Goal: Task Accomplishment & Management: Use online tool/utility

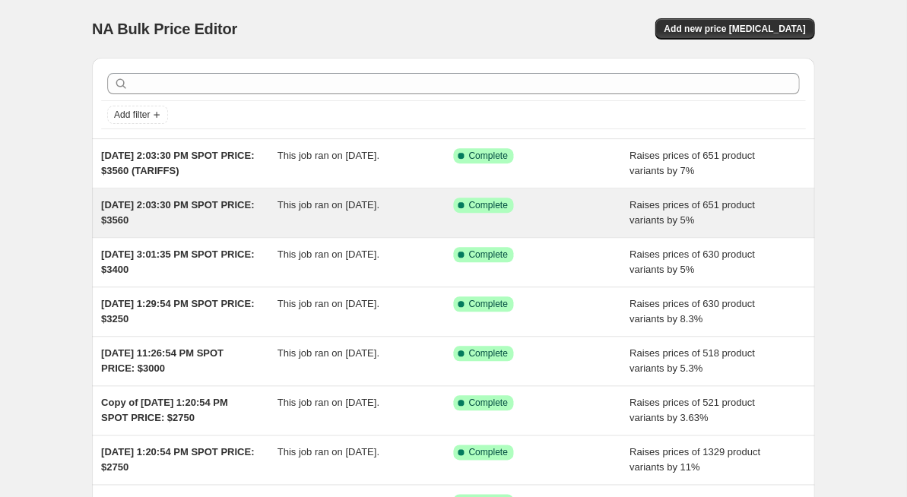
click at [420, 228] on div "This job ran on [DATE]." at bounding box center [365, 213] width 176 height 30
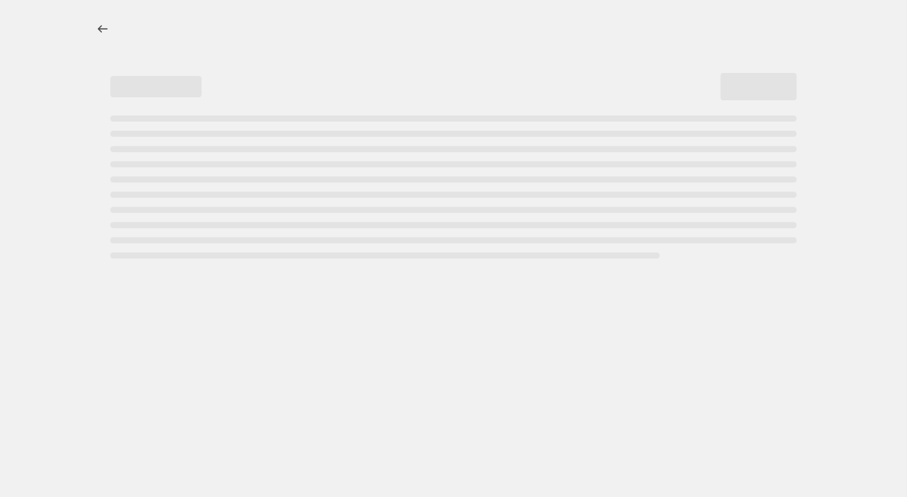
select select "percentage"
select select "remove"
select select "product_status"
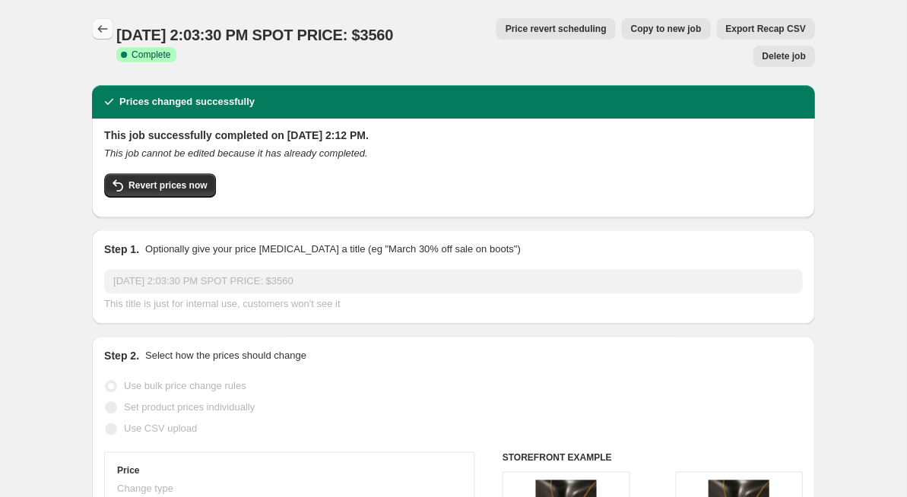
click at [106, 32] on icon "Price change jobs" at bounding box center [102, 28] width 15 height 15
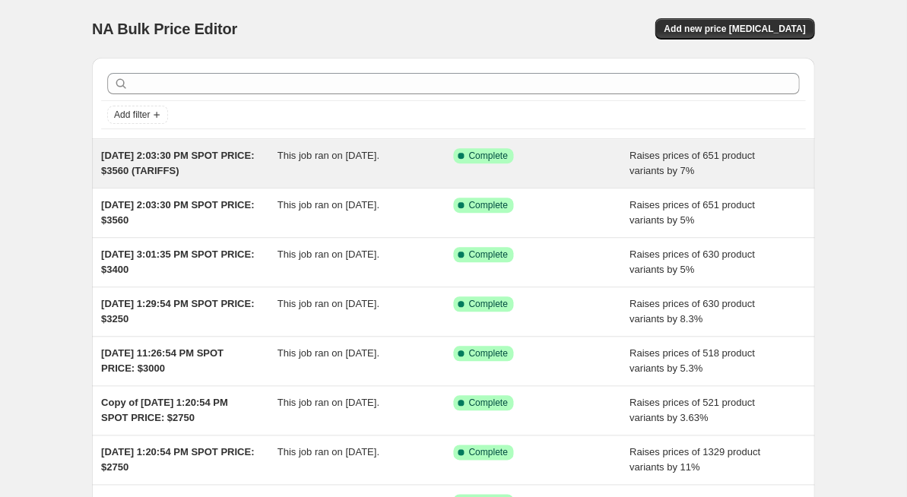
click at [415, 179] on div "This job ran on [DATE]." at bounding box center [365, 163] width 176 height 30
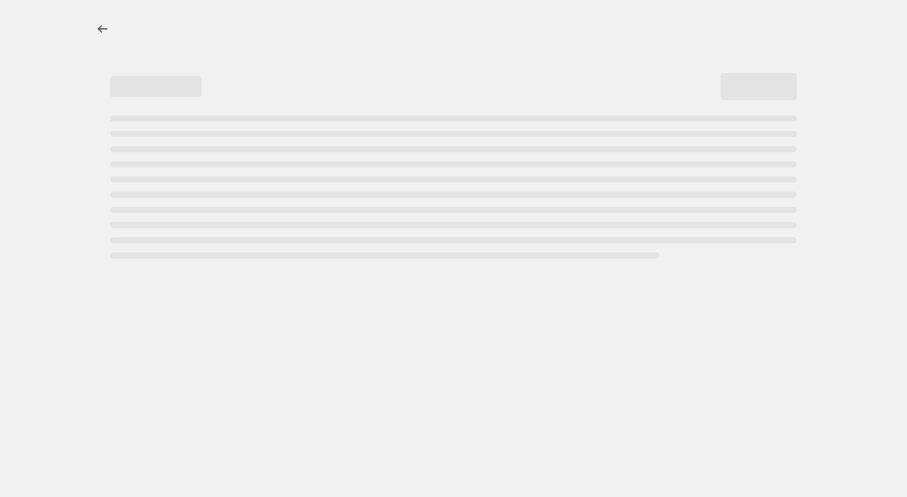
select select "percentage"
select select "remove"
select select "product_status"
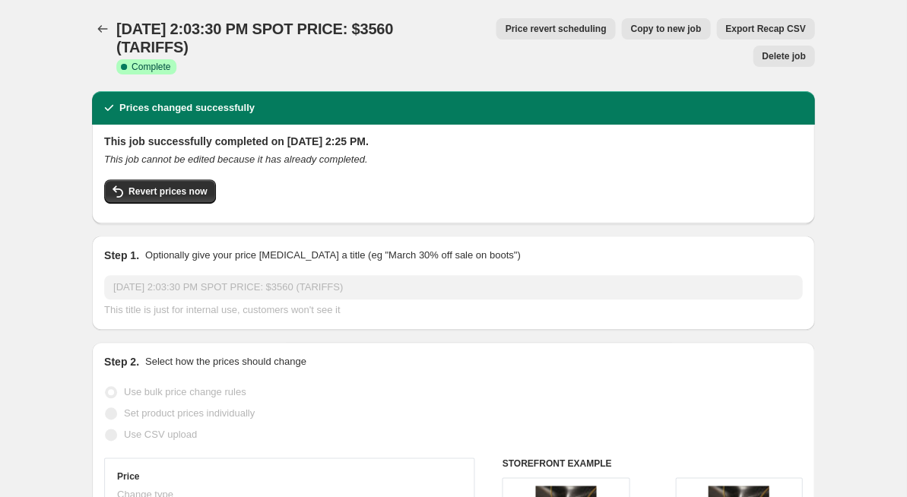
click at [630, 30] on span "Copy to new job" at bounding box center [665, 29] width 71 height 12
select select "percentage"
select select "remove"
select select "product_status"
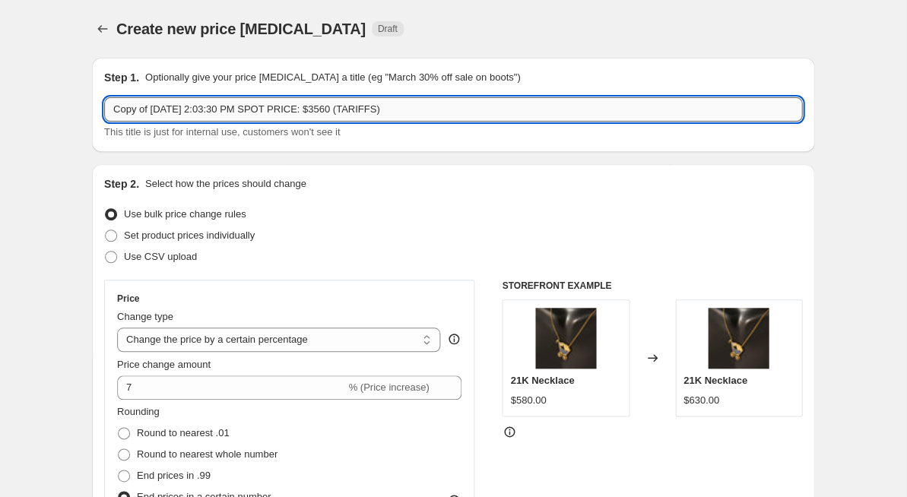
drag, startPoint x: 466, startPoint y: 107, endPoint x: 412, endPoint y: 109, distance: 54.0
click at [412, 109] on input "Copy of [DATE] 2:03:30 PM SPOT PRICE: $3560 (TARIFFS)" at bounding box center [453, 109] width 698 height 24
click at [395, 112] on input "Copy of [DATE] 2:03:30 PM SPOT PRICE: $3560" at bounding box center [453, 109] width 698 height 24
click at [398, 112] on input "Copy of [DATE] 2:03:30 PM SPOT PRICE: $3660" at bounding box center [453, 109] width 698 height 24
type input "Copy of [DATE] 2:03:30 PM SPOT PRICE: $3650"
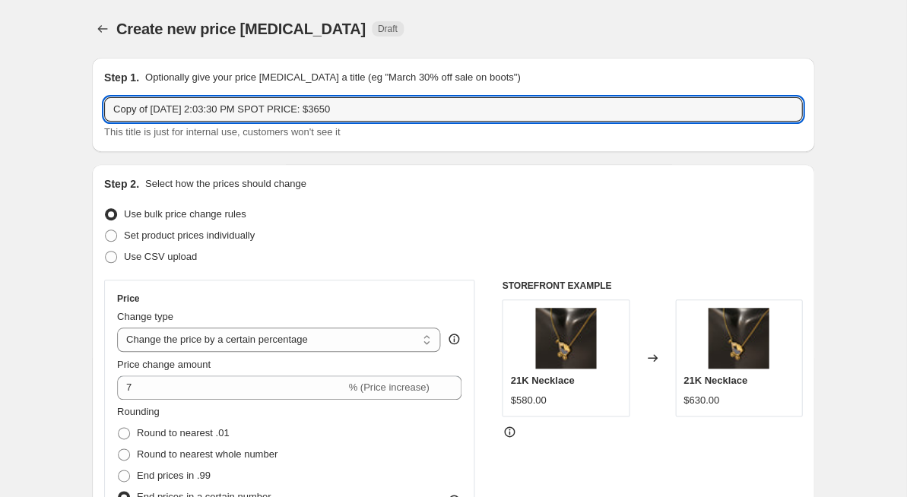
click at [426, 131] on div "This title is just for internal use, customers won't see it" at bounding box center [453, 132] width 698 height 15
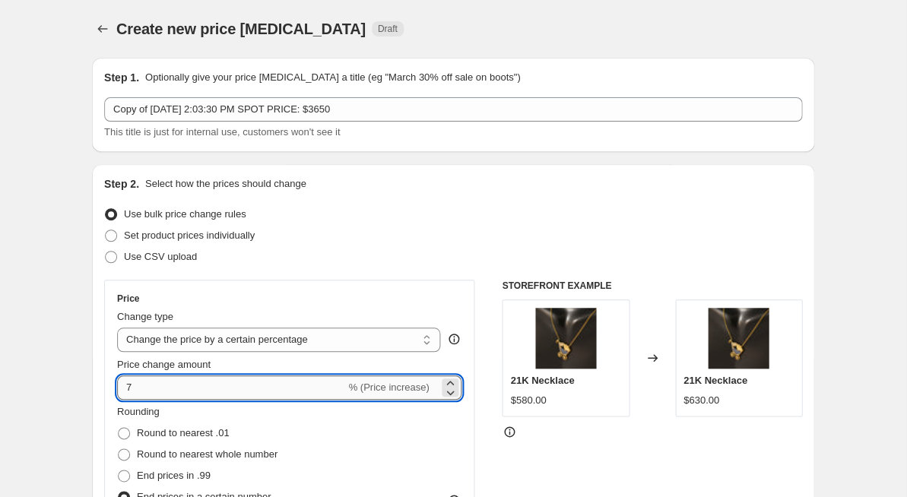
click at [142, 382] on input "7" at bounding box center [231, 387] width 228 height 24
type input "4"
click at [92, 345] on div "Step 2. Select how the prices should change Use bulk price change rules Set pro…" at bounding box center [453, 475] width 722 height 622
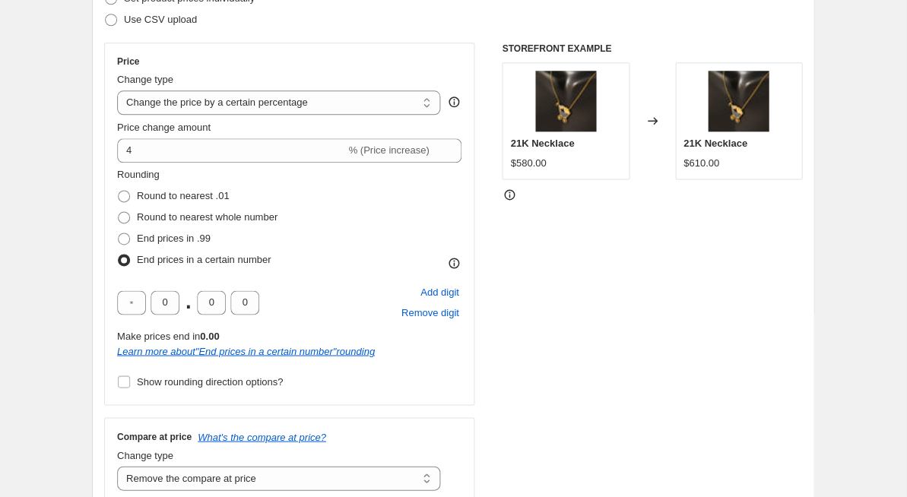
scroll to position [238, 0]
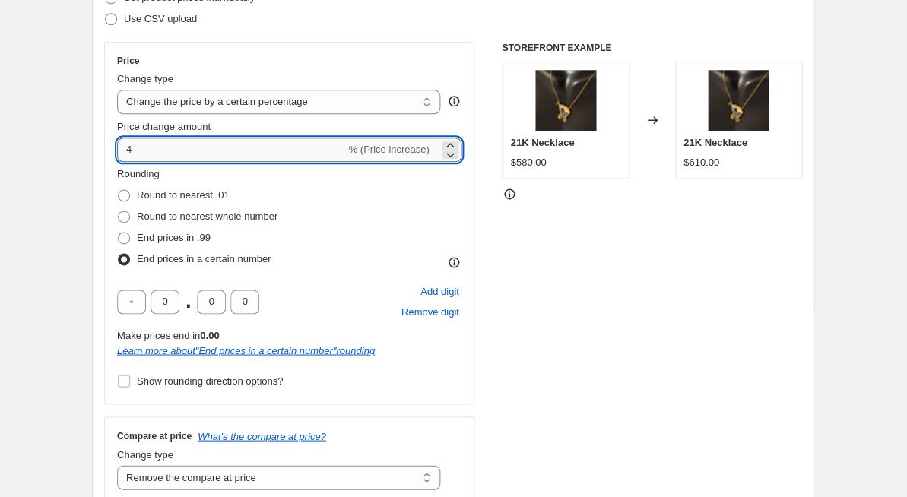
click at [153, 147] on input "4" at bounding box center [231, 150] width 228 height 24
click at [480, 218] on div "Price Change type Change the price to a certain amount Change the price by a ce…" at bounding box center [453, 272] width 698 height 461
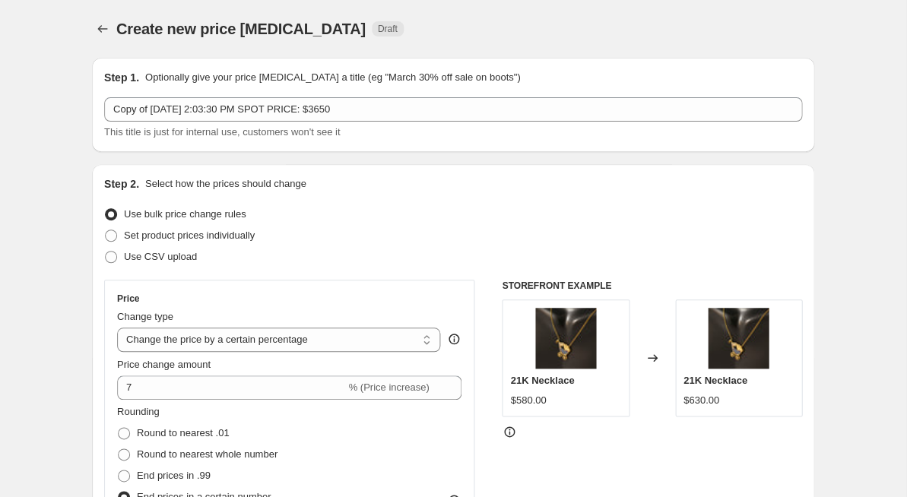
scroll to position [0, 0]
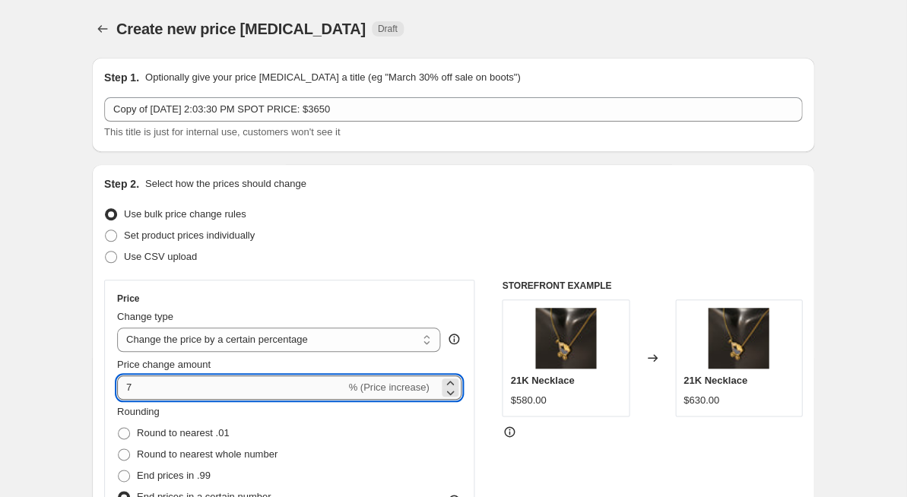
click at [183, 378] on input "7" at bounding box center [231, 387] width 228 height 24
type input "5"
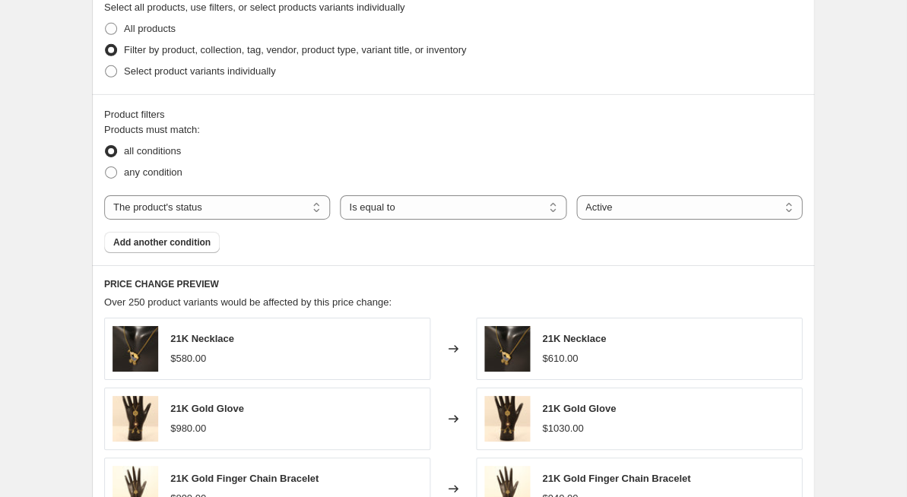
scroll to position [839, 0]
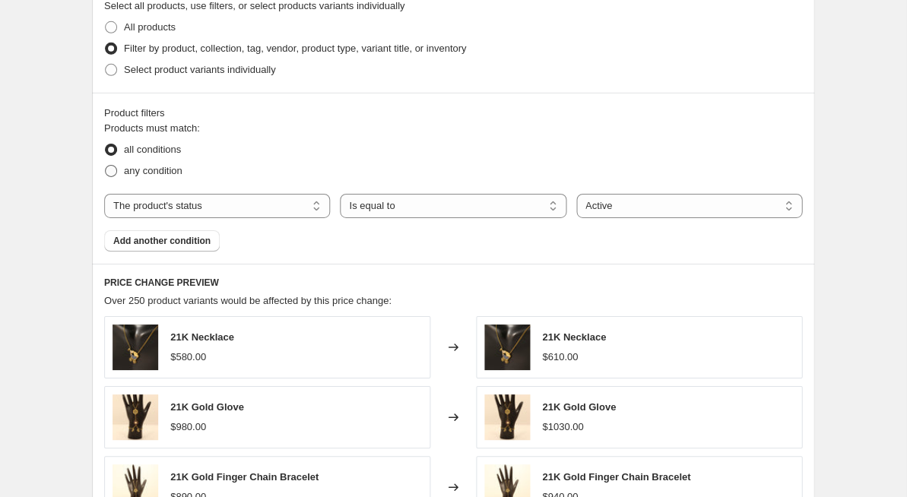
click at [162, 172] on span "any condition" at bounding box center [153, 170] width 59 height 11
click at [106, 166] on input "any condition" at bounding box center [105, 165] width 1 height 1
radio input "true"
click at [161, 133] on legend "Products must match:" at bounding box center [152, 130] width 96 height 18
click at [157, 150] on span "all conditions" at bounding box center [152, 149] width 57 height 11
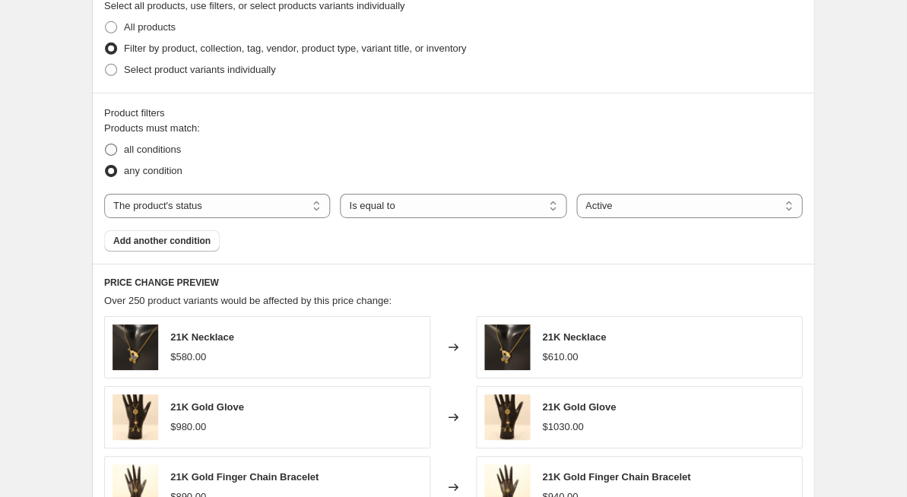
click at [106, 144] on input "all conditions" at bounding box center [105, 144] width 1 height 1
radio input "true"
click at [169, 233] on button "Add another condition" at bounding box center [162, 240] width 116 height 21
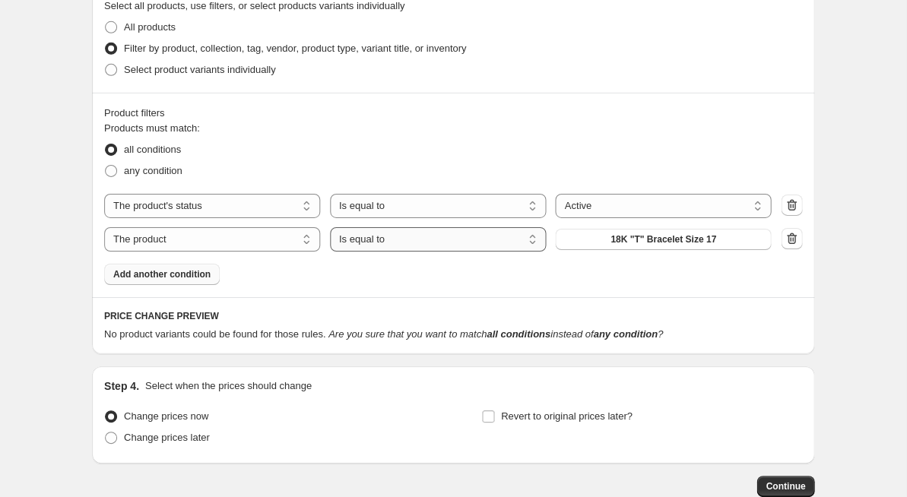
select select "not_equal"
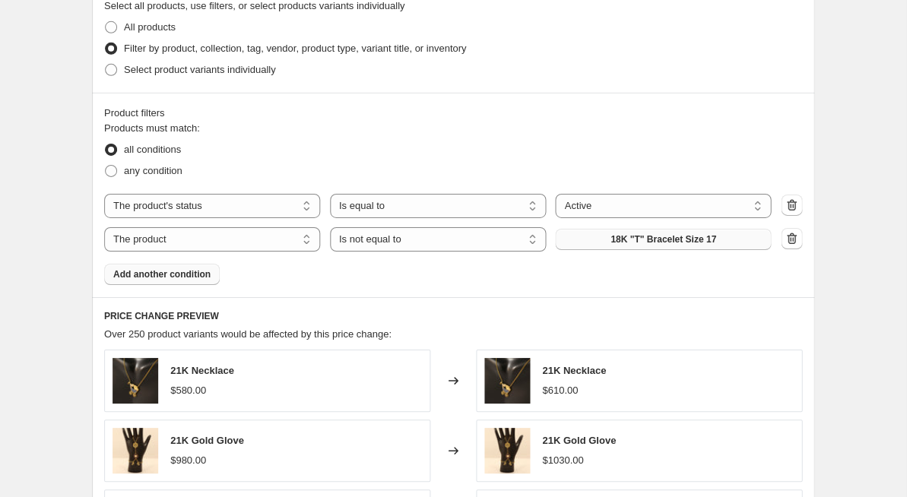
click at [711, 238] on span "18K "T" Bracelet Size 17" at bounding box center [663, 239] width 106 height 12
click at [787, 235] on icon "button" at bounding box center [792, 238] width 10 height 11
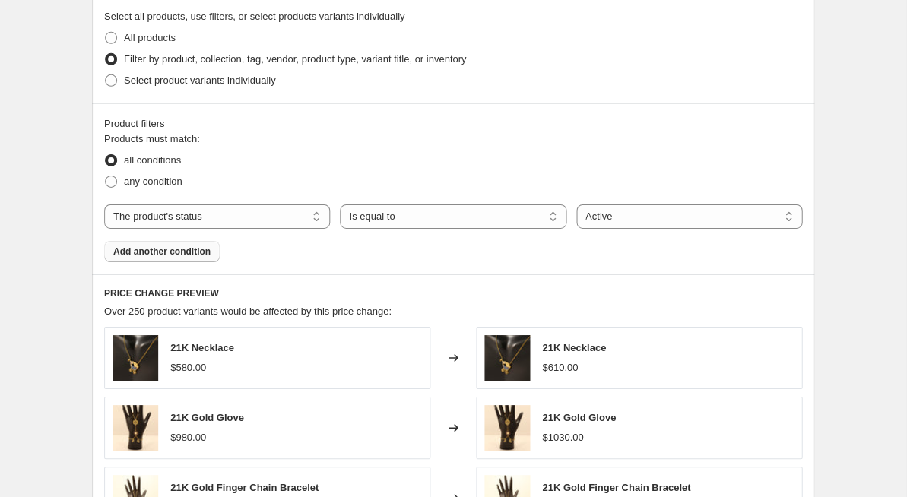
scroll to position [778, 0]
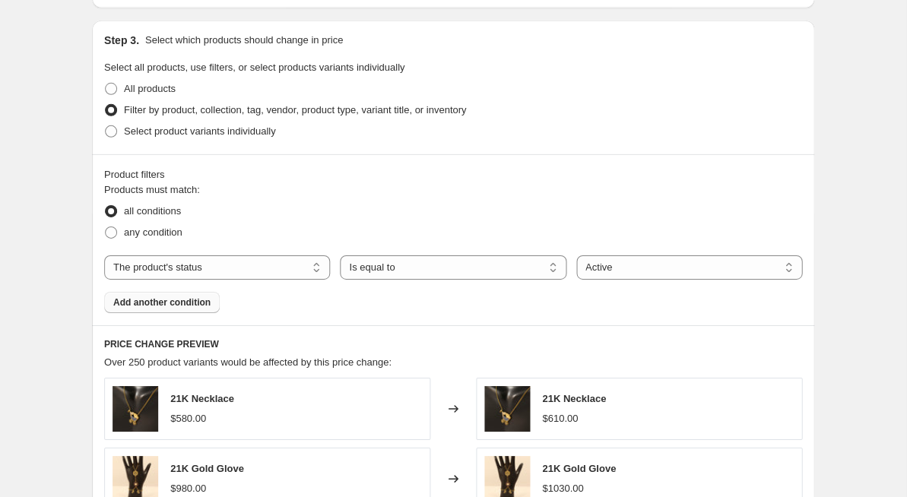
click at [170, 306] on button "Add another condition" at bounding box center [162, 302] width 116 height 21
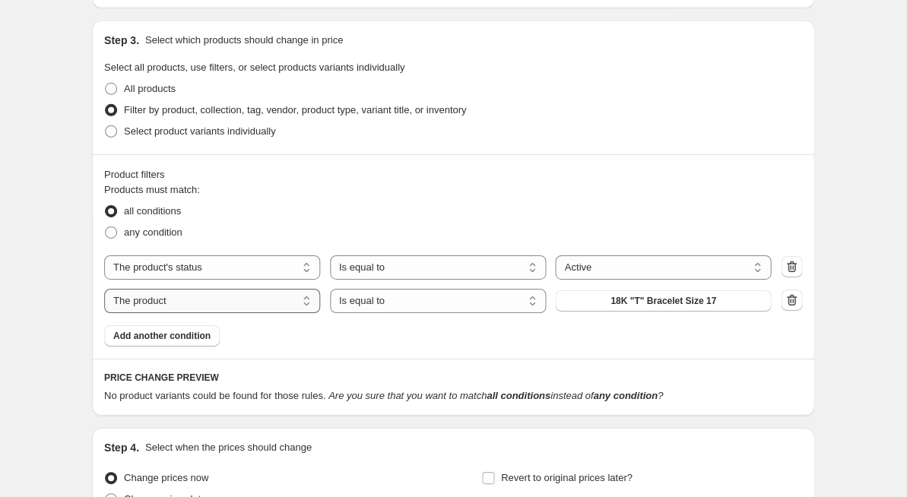
select select "collection"
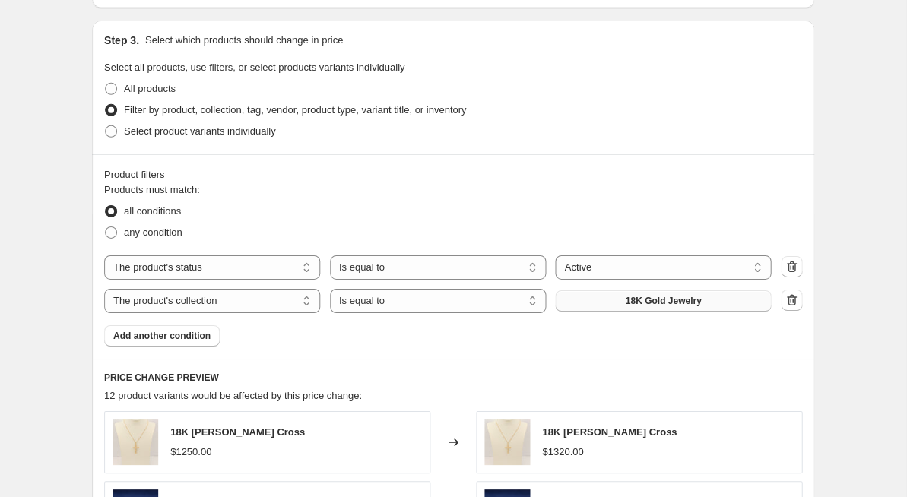
click at [601, 301] on button "18K Gold Jewelry" at bounding box center [663, 300] width 216 height 21
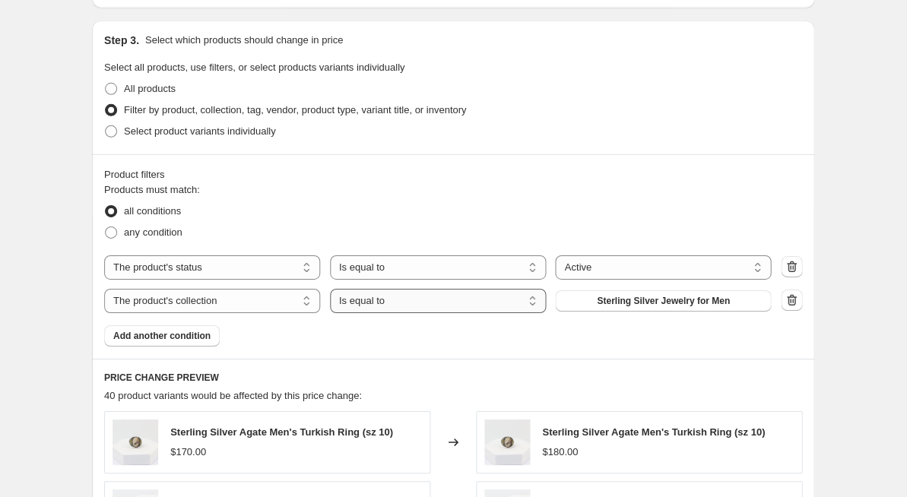
select select "not_equal"
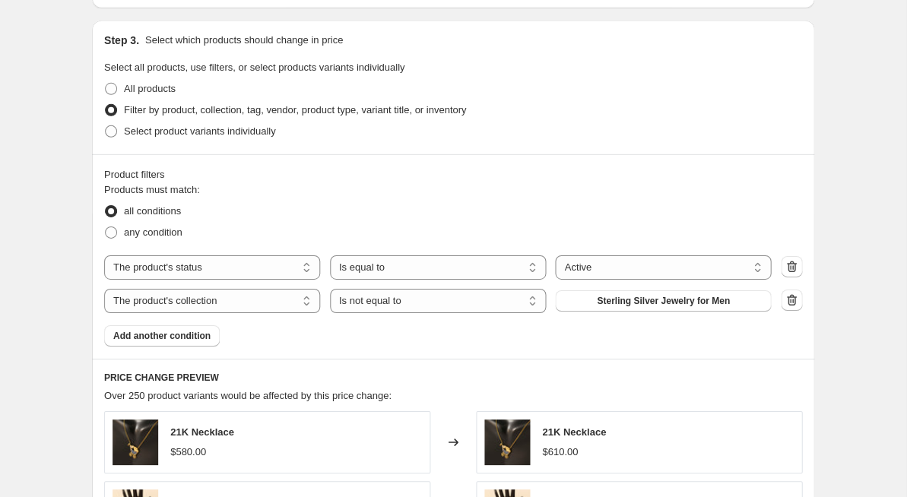
click at [480, 338] on div "Products must match: all conditions any condition The product The product's col…" at bounding box center [453, 264] width 698 height 164
click at [150, 335] on span "Add another condition" at bounding box center [161, 336] width 97 height 12
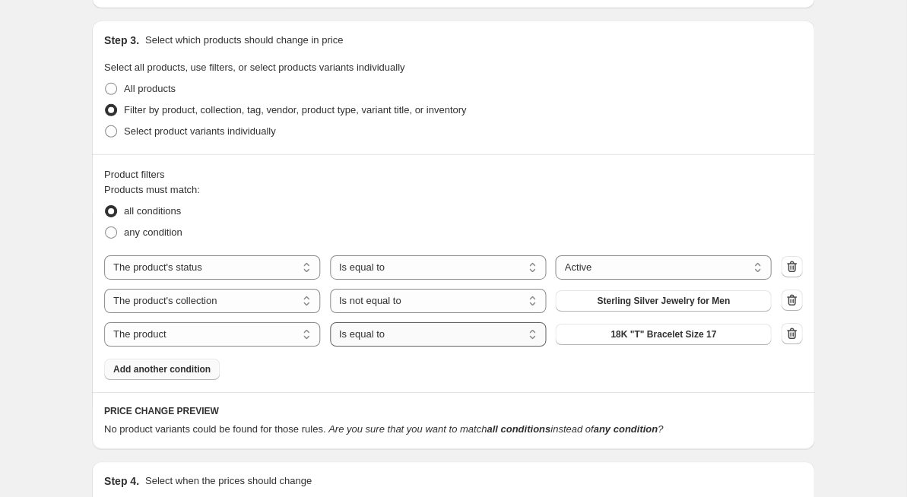
select select "not_equal"
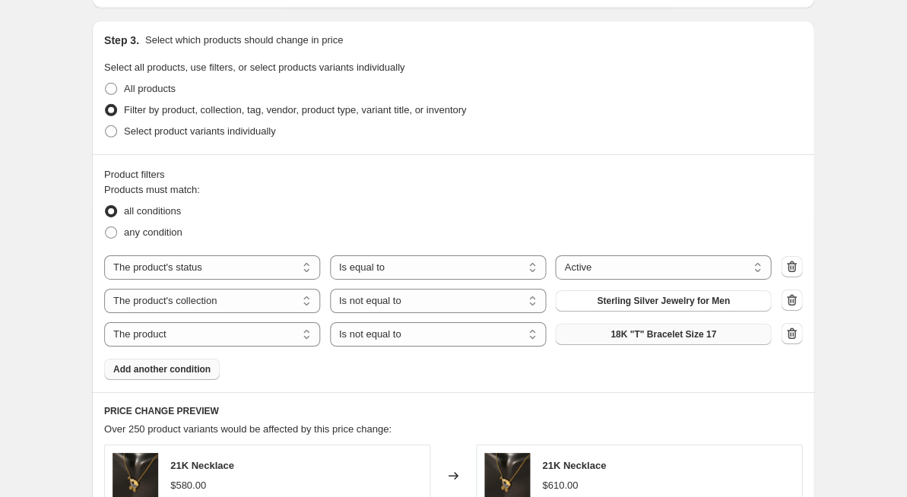
click at [678, 335] on span "18K "T" Bracelet Size 17" at bounding box center [663, 334] width 106 height 12
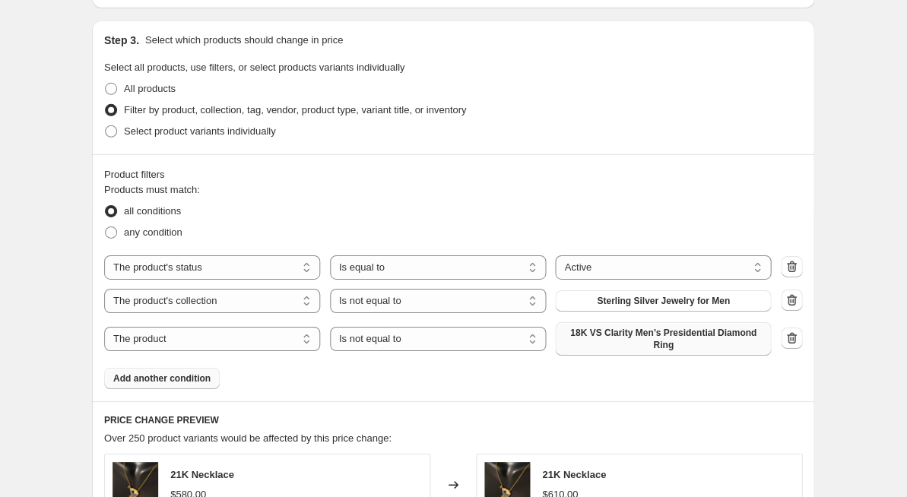
click at [163, 379] on span "Add another condition" at bounding box center [161, 378] width 97 height 12
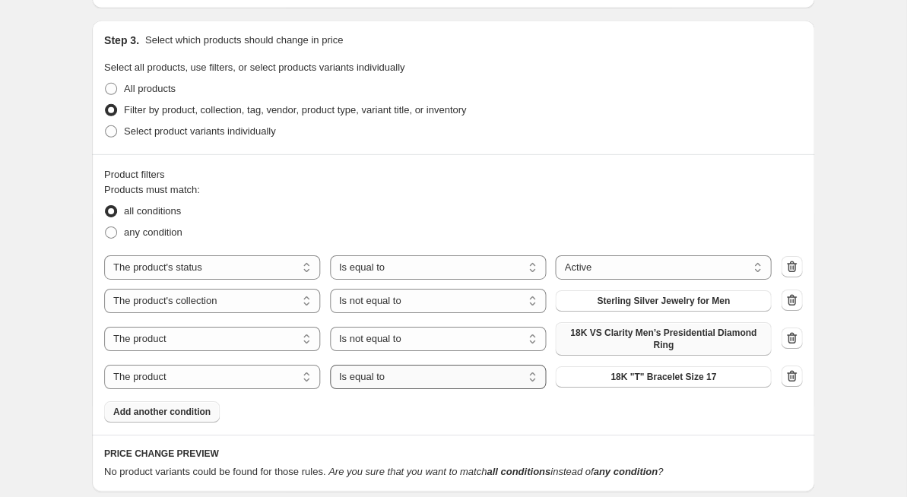
select select "not_equal"
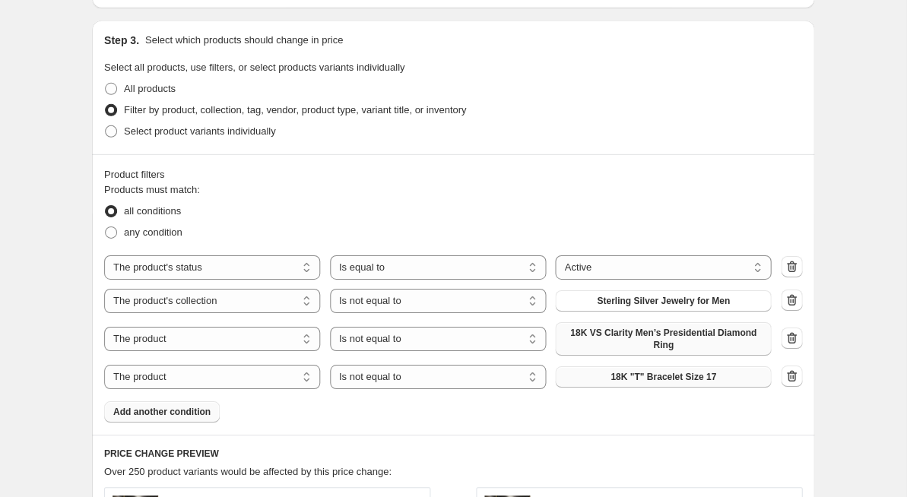
click at [621, 376] on span "18K "T" Bracelet Size 17" at bounding box center [663, 377] width 106 height 12
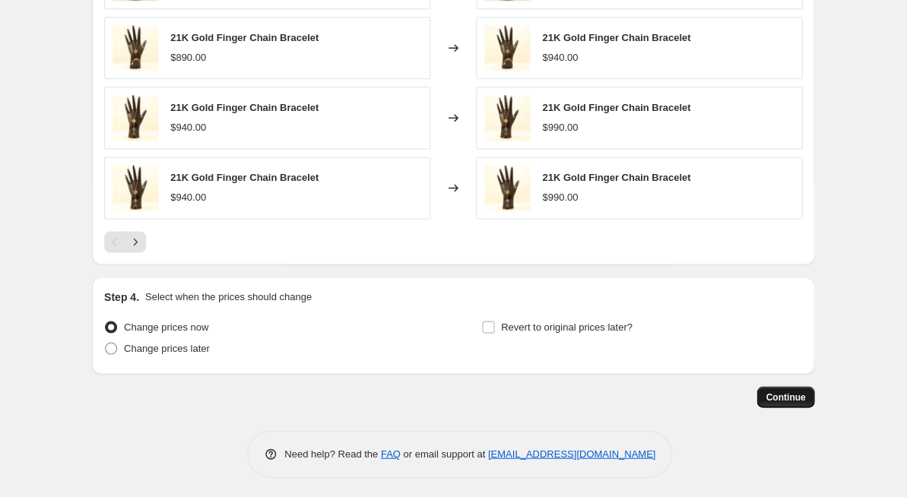
scroll to position [1387, 0]
click at [794, 399] on span "Continue" at bounding box center [785, 397] width 40 height 12
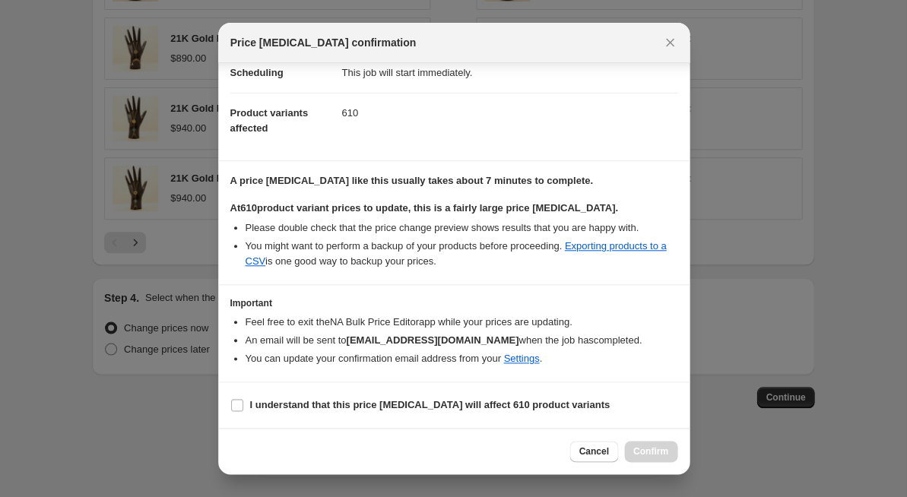
scroll to position [132, 0]
click at [250, 401] on b "I understand that this price [MEDICAL_DATA] will affect 610 product variants" at bounding box center [429, 405] width 359 height 11
click at [243, 401] on input "I understand that this price [MEDICAL_DATA] will affect 610 product variants" at bounding box center [237, 406] width 12 height 12
checkbox input "true"
click at [647, 445] on button "Confirm" at bounding box center [650, 451] width 53 height 21
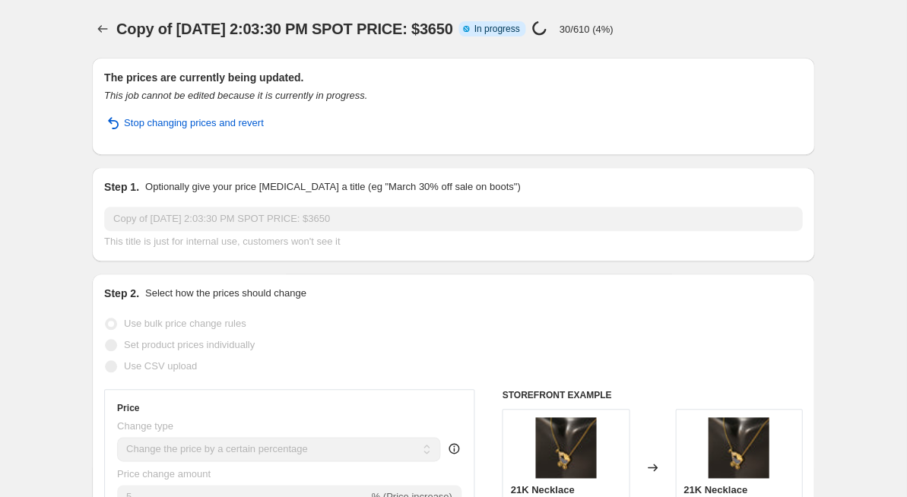
click at [621, 3] on div "Copy of [DATE] 2:03:30 PM SPOT PRICE: $3650. This page is ready Copy of [DATE] …" at bounding box center [453, 29] width 722 height 58
click at [667, 58] on div "Copy of [DATE] 2:03:30 PM SPOT PRICE: $3650. This page is ready Copy of [DATE] …" at bounding box center [453, 29] width 722 height 58
click at [249, 131] on span "Stop changing prices and revert" at bounding box center [194, 123] width 140 height 15
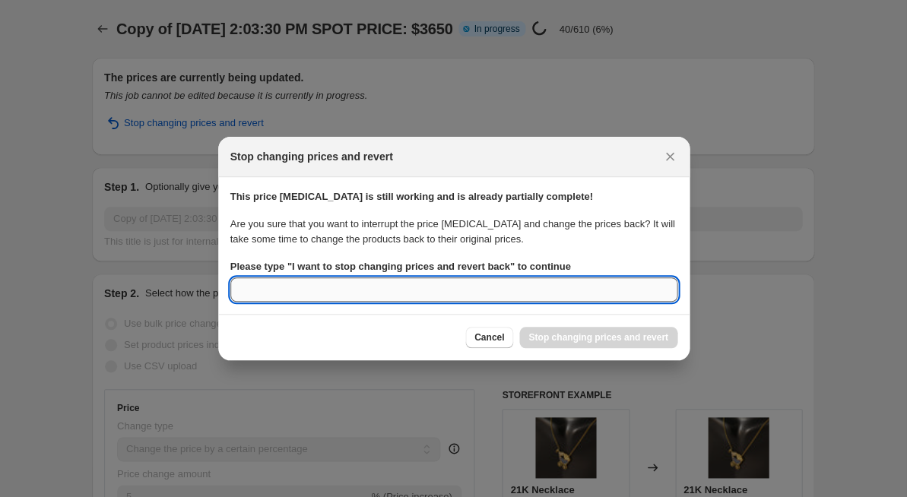
click at [501, 289] on input "Please type " I want to stop changing prices and revert back " to continue" at bounding box center [453, 289] width 447 height 24
drag, startPoint x: 316, startPoint y: 287, endPoint x: 471, endPoint y: 296, distance: 155.3
click at [471, 296] on input "I wat to stop changing prices and revert back" at bounding box center [453, 289] width 447 height 24
click at [434, 316] on div "Cancel Stop changing prices and revert" at bounding box center [453, 337] width 471 height 46
click at [255, 293] on input "I wat to stop changing prices and revert back" at bounding box center [453, 289] width 447 height 24
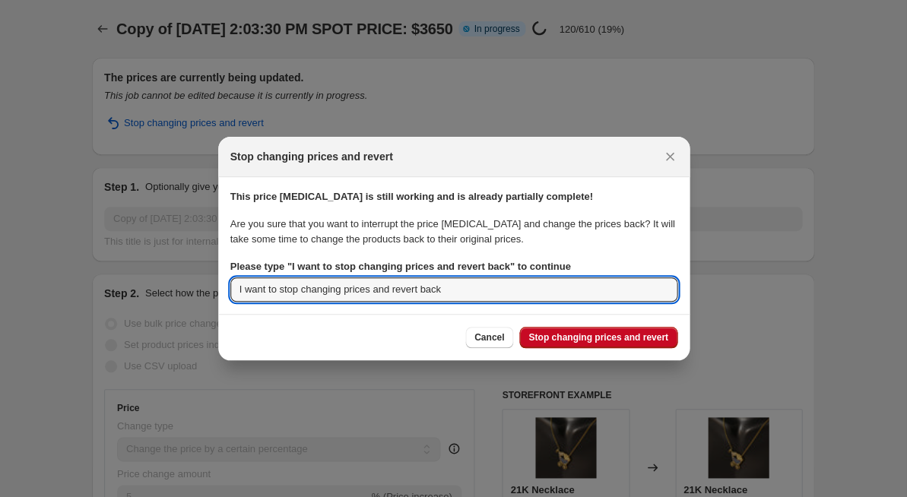
type input "I want to stop changing prices and revert back"
click at [328, 331] on div "Cancel Stop changing prices and revert" at bounding box center [453, 337] width 447 height 21
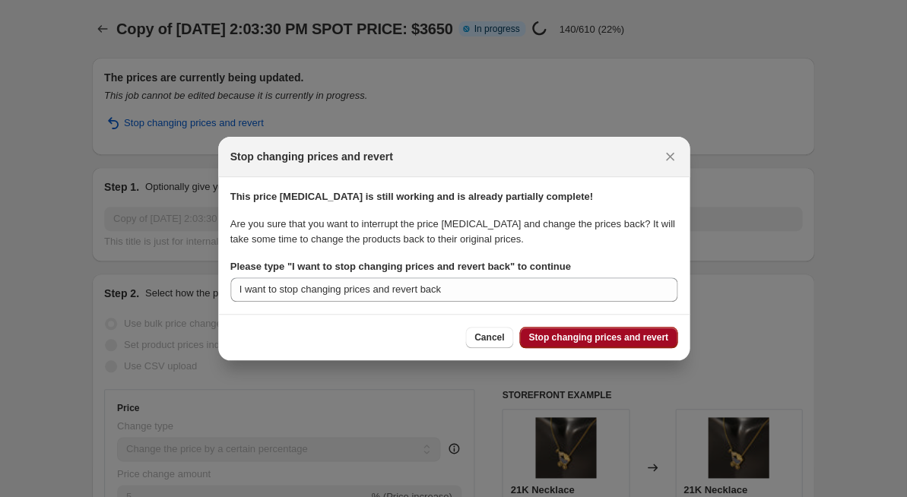
click at [553, 339] on span "Stop changing prices and revert" at bounding box center [597, 337] width 139 height 12
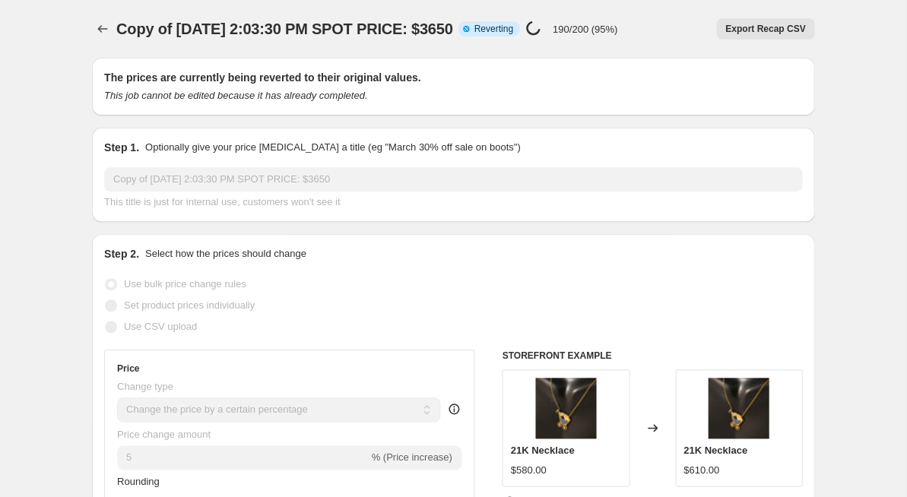
select select "percentage"
select select "remove"
select select "product_status"
select select "collection"
select select "not_equal"
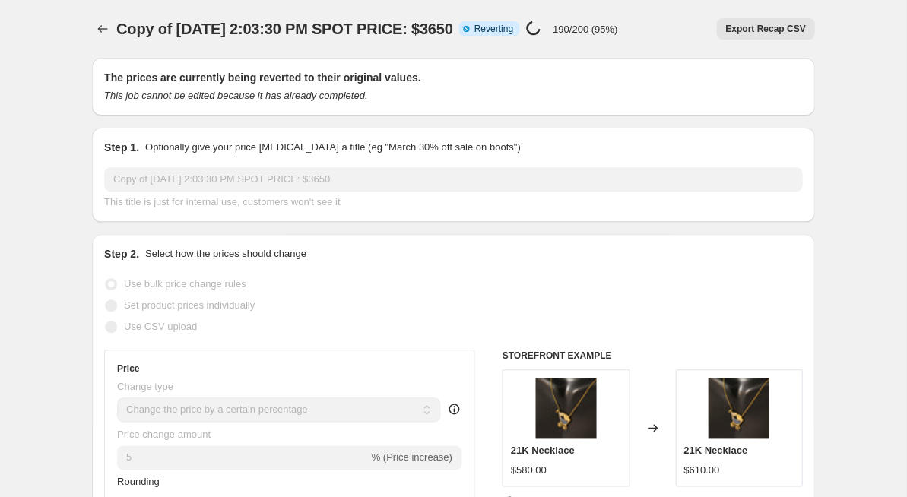
select select "not_equal"
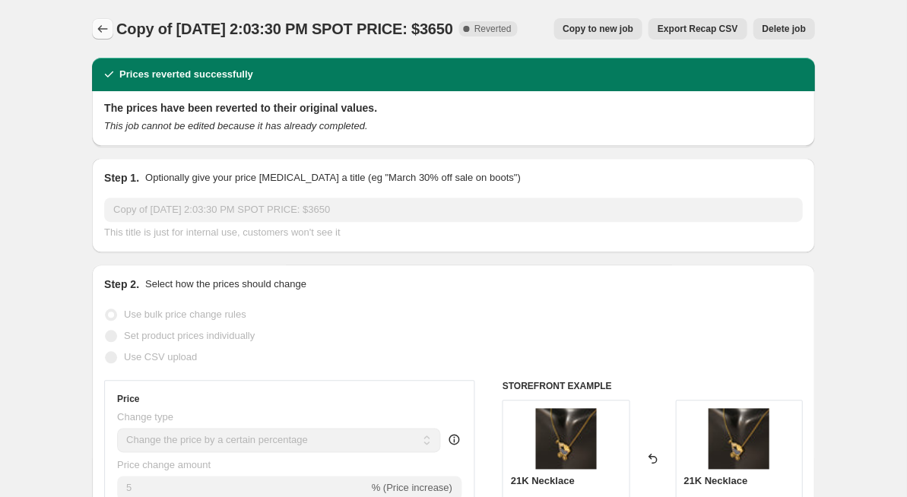
click at [100, 23] on icon "Price change jobs" at bounding box center [102, 28] width 15 height 15
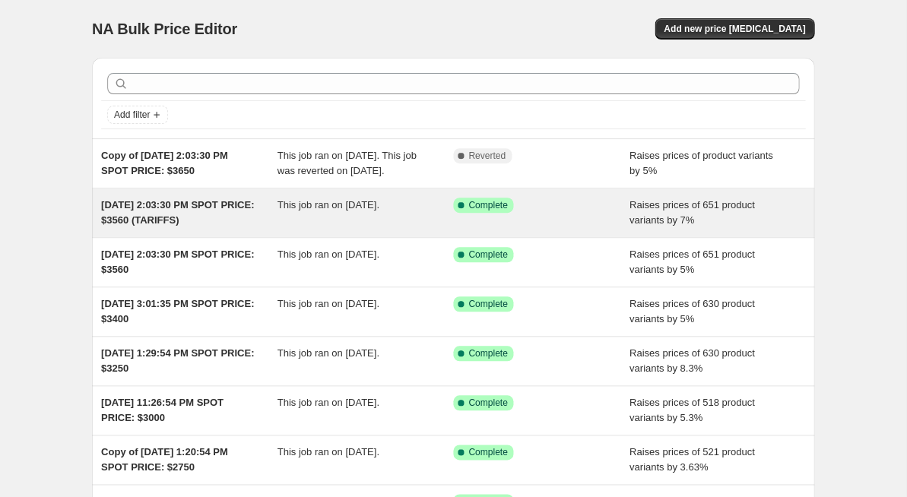
click at [400, 228] on div "This job ran on [DATE]." at bounding box center [365, 213] width 176 height 30
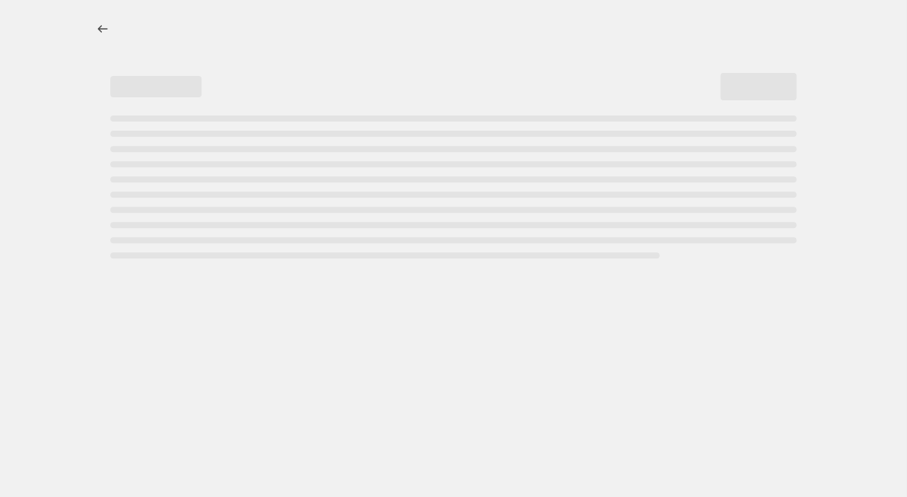
select select "percentage"
select select "remove"
select select "product_status"
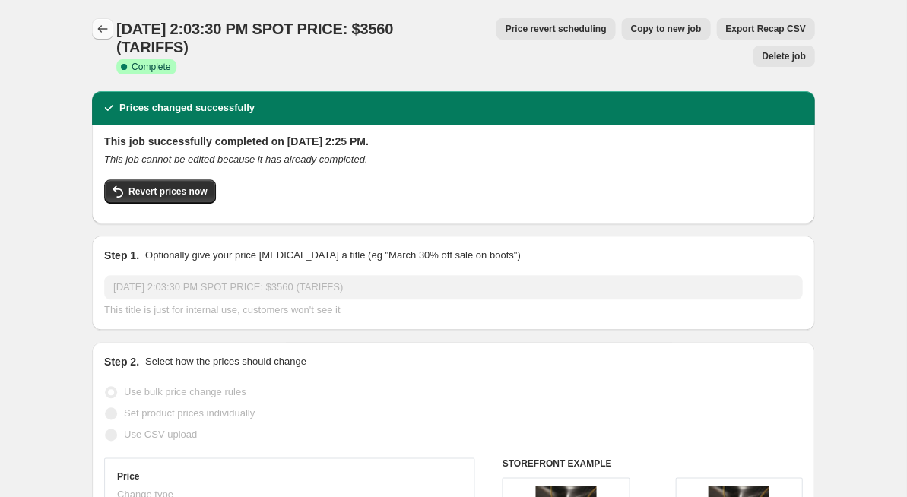
click at [106, 30] on icon "Price change jobs" at bounding box center [102, 28] width 15 height 15
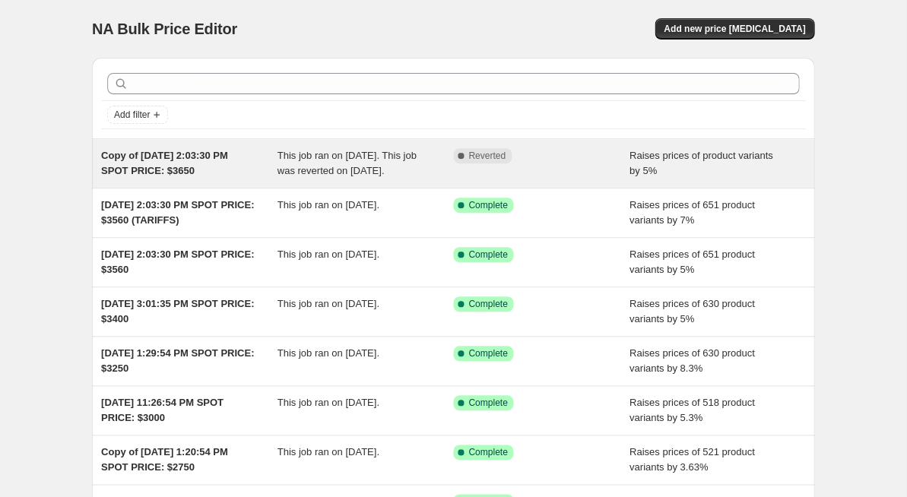
click at [501, 165] on div "Complete Reverted" at bounding box center [541, 163] width 176 height 30
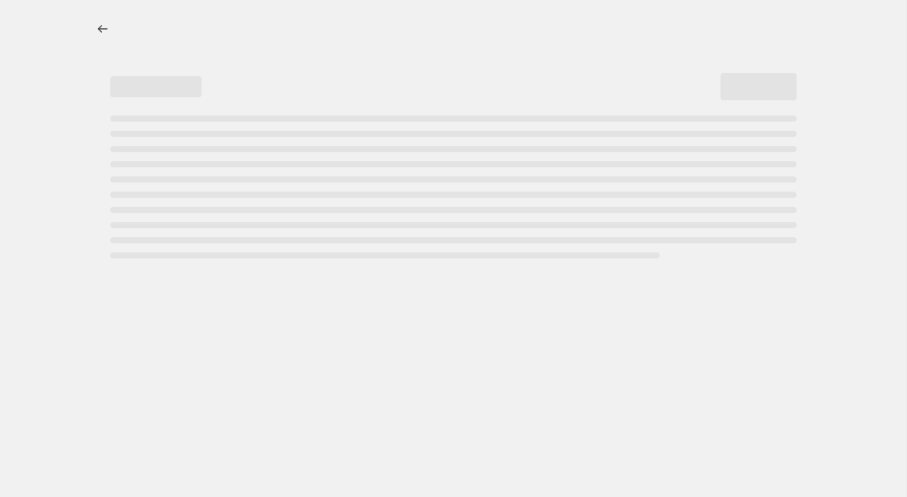
select select "percentage"
select select "remove"
select select "product_status"
select select "collection"
select select "not_equal"
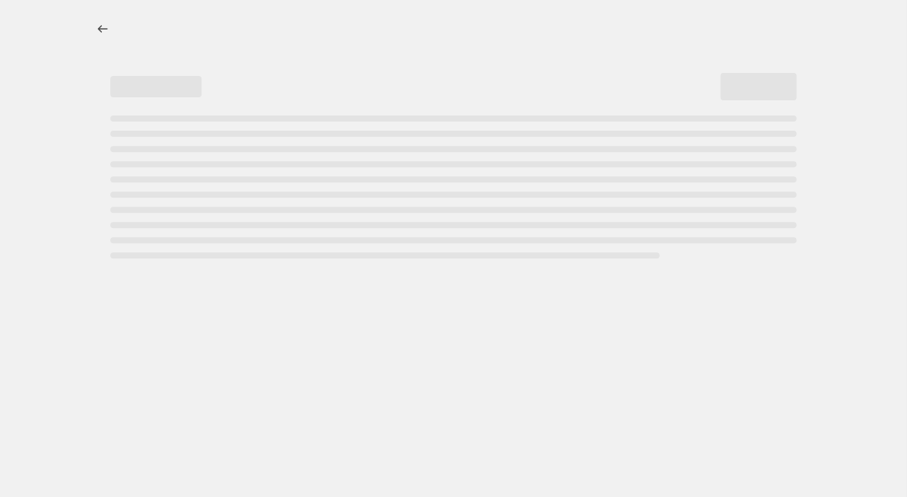
select select "not_equal"
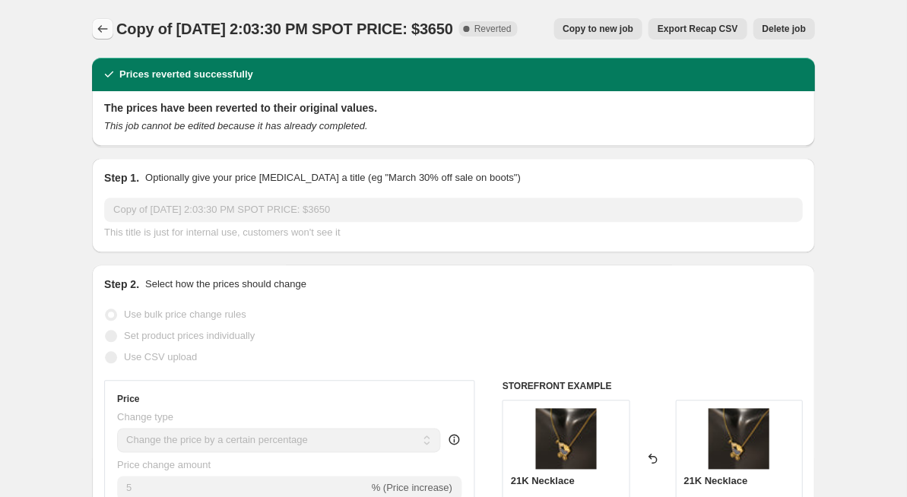
click at [92, 27] on button "Price change jobs" at bounding box center [102, 28] width 21 height 21
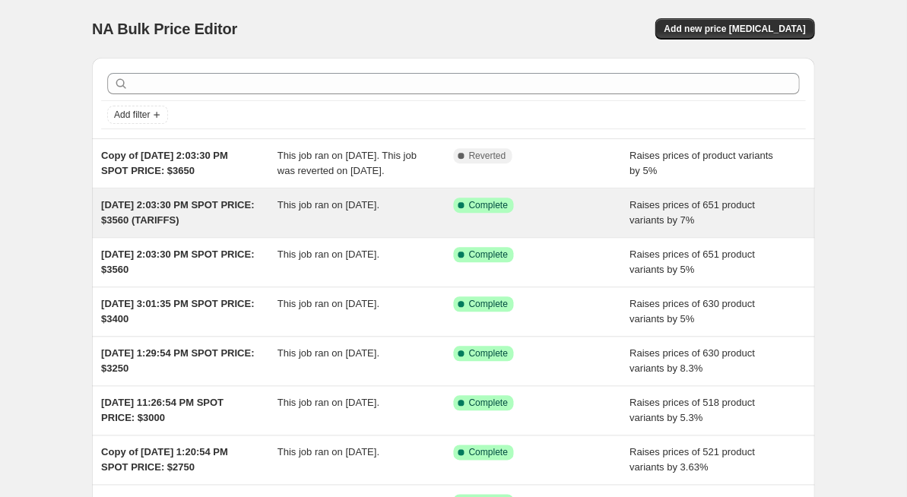
click at [406, 228] on div "This job ran on [DATE]." at bounding box center [365, 213] width 176 height 30
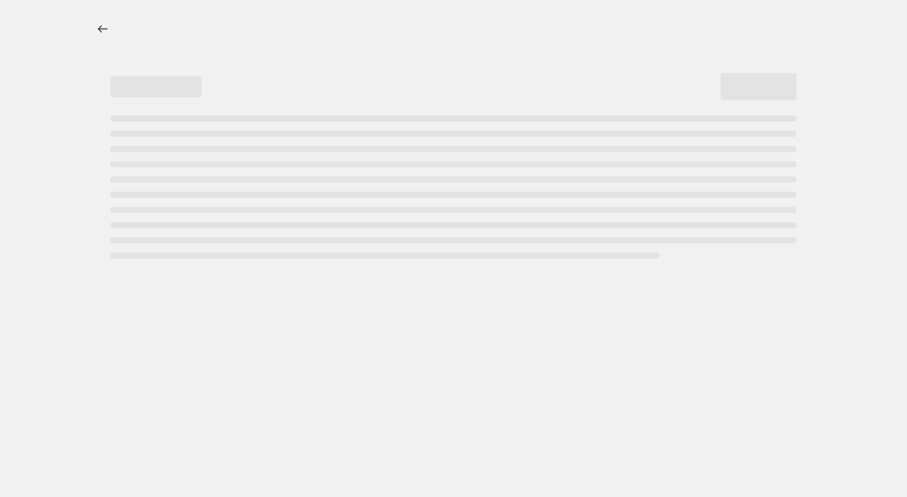
select select "percentage"
select select "remove"
select select "product_status"
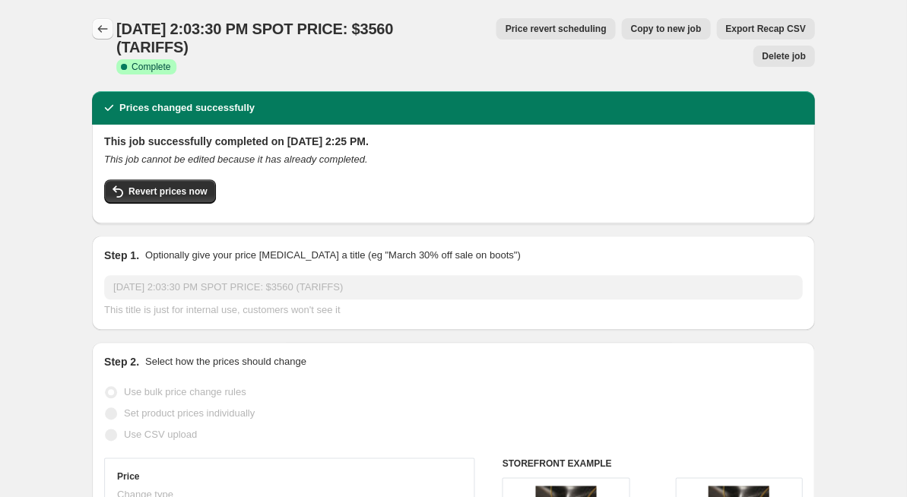
click at [104, 33] on icon "Price change jobs" at bounding box center [102, 28] width 15 height 15
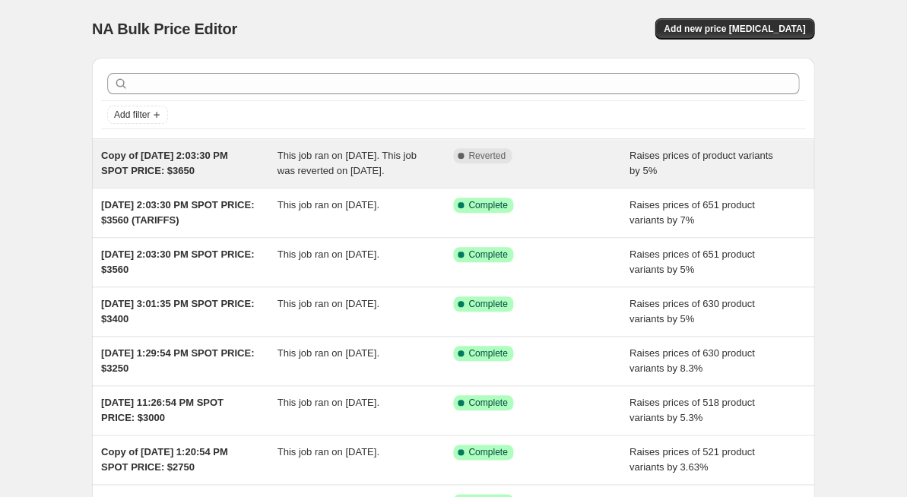
click at [536, 172] on div "Complete Reverted" at bounding box center [541, 163] width 176 height 30
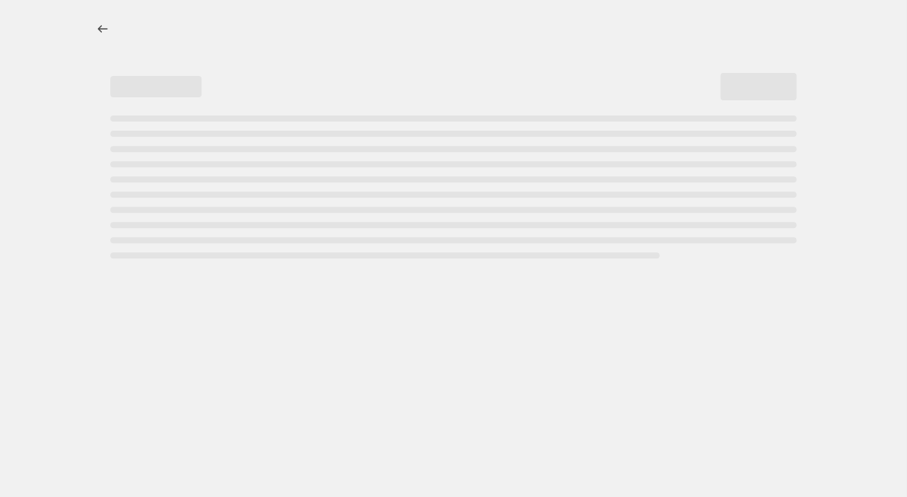
select select "percentage"
select select "remove"
select select "product_status"
select select "collection"
select select "not_equal"
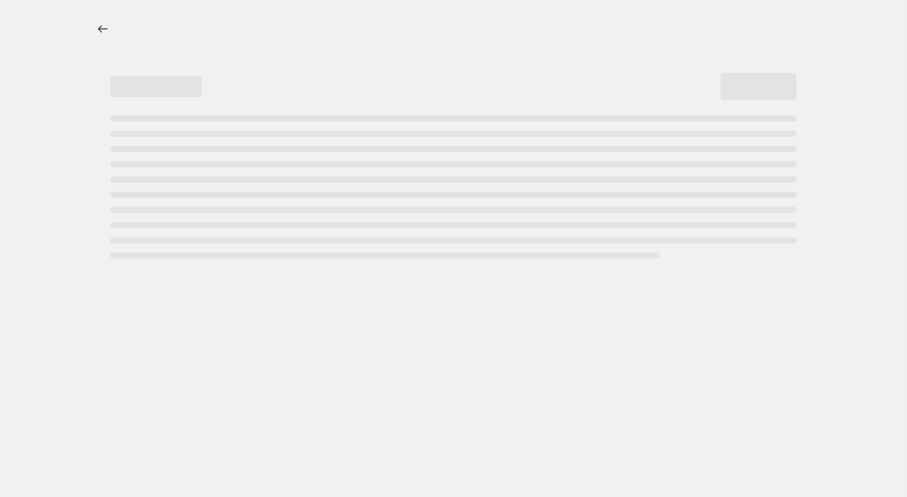
select select "not_equal"
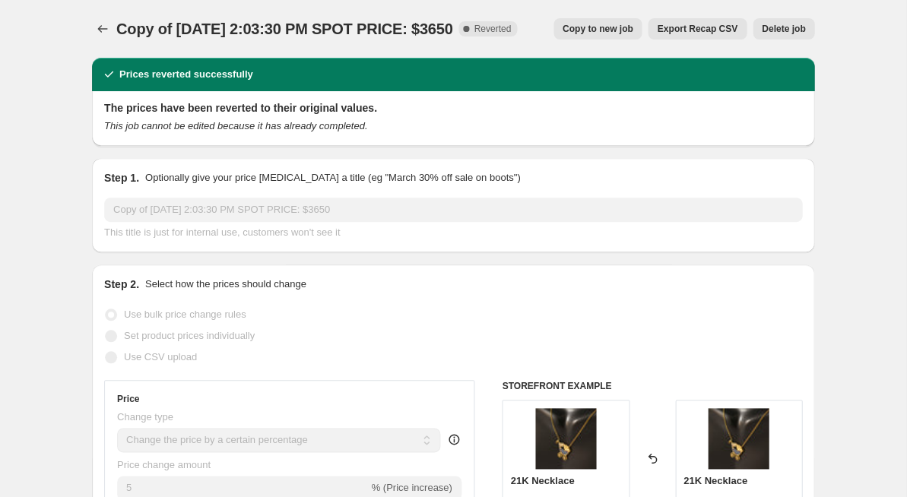
click at [600, 30] on span "Copy to new job" at bounding box center [597, 29] width 71 height 12
select select "percentage"
select select "remove"
select select "product_status"
select select "collection"
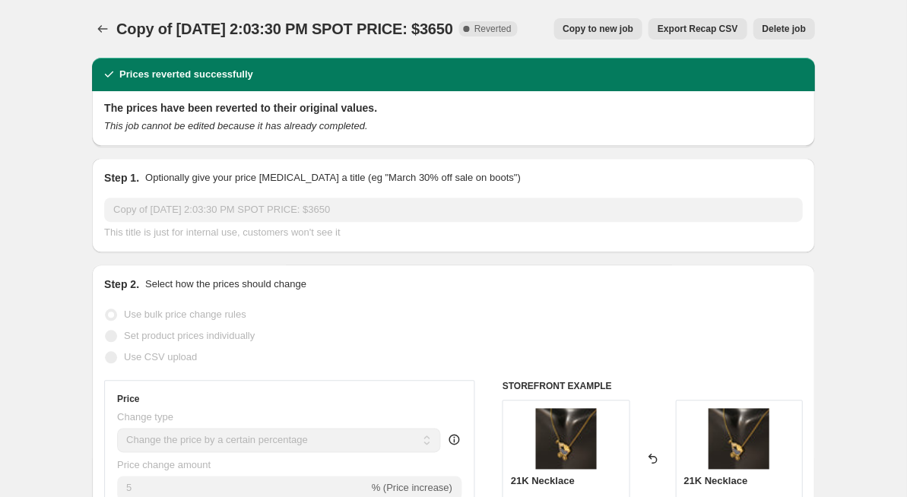
select select "not_equal"
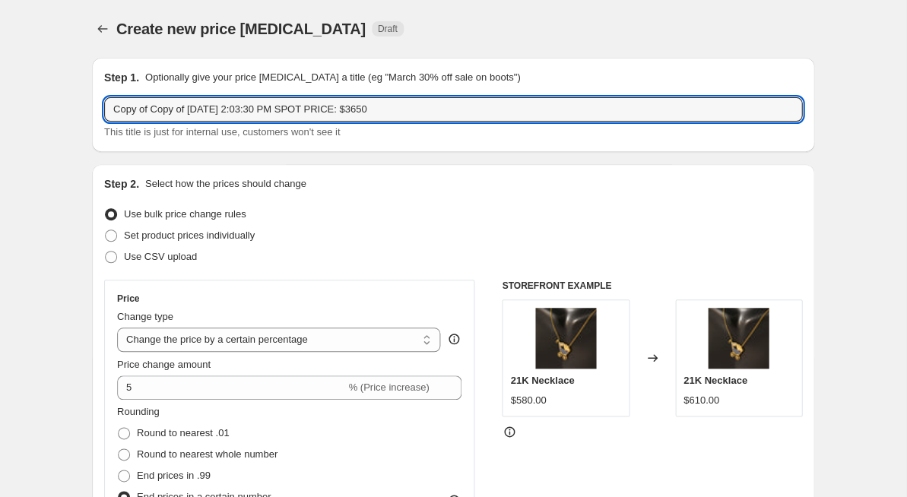
drag, startPoint x: 191, startPoint y: 111, endPoint x: 93, endPoint y: 102, distance: 97.7
click at [93, 102] on div "Step 1. Optionally give your price [MEDICAL_DATA] a title (eg "March 30% off sa…" at bounding box center [453, 105] width 722 height 94
click at [176, 111] on input "[DATE] 2:03:30 PM SPOT PRICE: $3650" at bounding box center [453, 109] width 698 height 24
click at [224, 111] on input "[DATE] 2:03:30 PM SPOT PRICE: $3650" at bounding box center [453, 109] width 698 height 24
type input "[DATE] 3:12:35 PM SPOT PRICE: $3650"
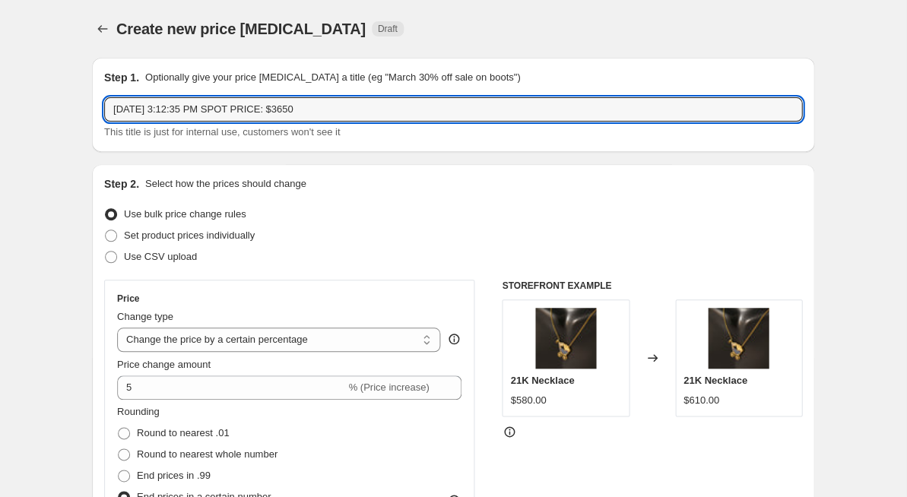
click at [366, 149] on div "Step 1. Optionally give your price [MEDICAL_DATA] a title (eg "March 30% off sa…" at bounding box center [453, 105] width 722 height 94
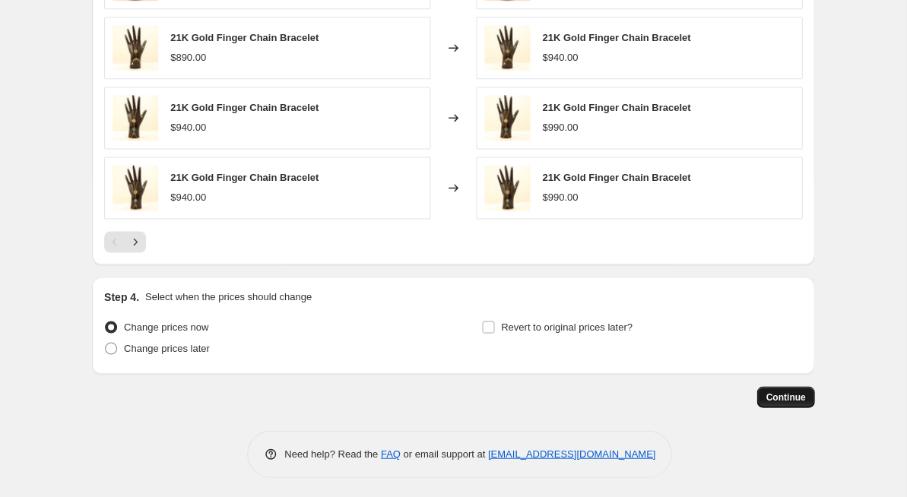
scroll to position [1387, 0]
click at [770, 387] on button "Continue" at bounding box center [785, 397] width 58 height 21
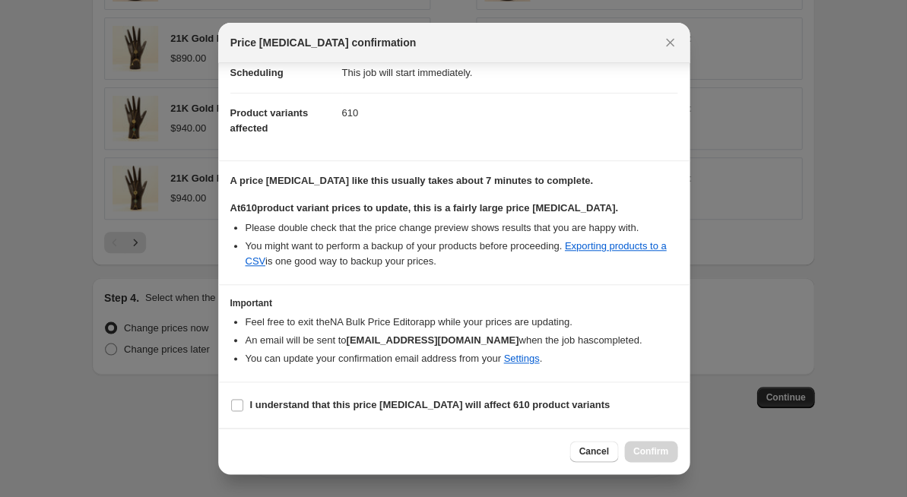
scroll to position [132, 0]
click at [297, 402] on b "I understand that this price [MEDICAL_DATA] will affect 610 product variants" at bounding box center [429, 405] width 359 height 11
click at [243, 402] on input "I understand that this price [MEDICAL_DATA] will affect 610 product variants" at bounding box center [237, 406] width 12 height 12
checkbox input "true"
click at [651, 450] on span "Confirm" at bounding box center [650, 451] width 35 height 12
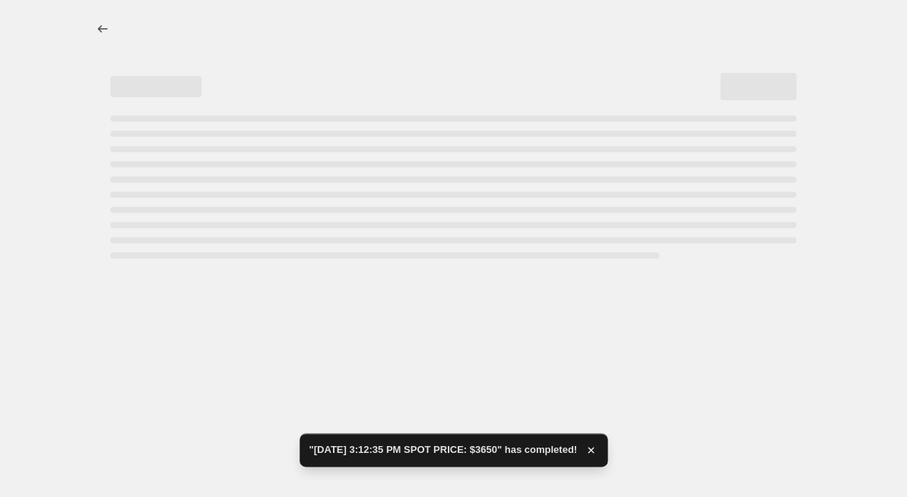
select select "percentage"
select select "remove"
select select "product_status"
select select "collection"
select select "not_equal"
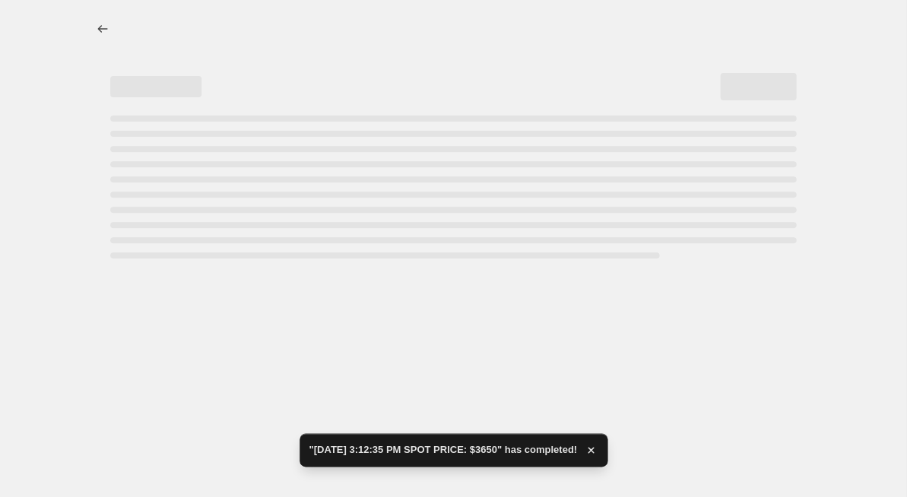
select select "not_equal"
